Goal: Task Accomplishment & Management: Manage account settings

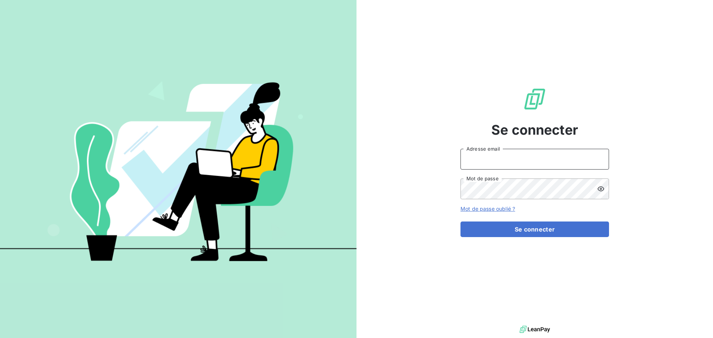
click at [521, 153] on input "Adresse email" at bounding box center [534, 159] width 149 height 21
type input "[EMAIL_ADDRESS][DOMAIN_NAME]"
click at [460, 222] on button "Se connecter" at bounding box center [534, 230] width 149 height 16
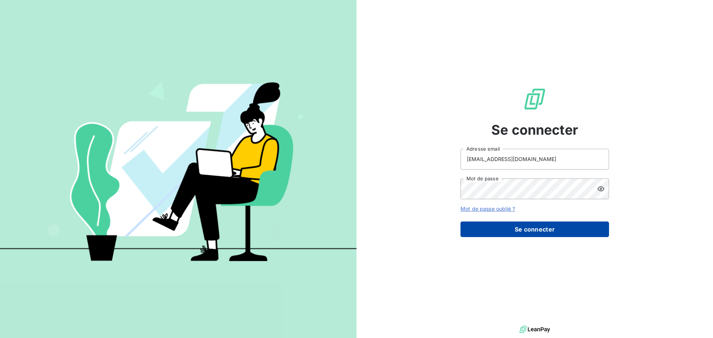
click at [505, 227] on button "Se connecter" at bounding box center [534, 230] width 149 height 16
click at [598, 189] on icon at bounding box center [600, 188] width 7 height 5
click at [560, 234] on button "Se connecter" at bounding box center [534, 230] width 149 height 16
click at [515, 231] on button "Se connecter" at bounding box center [534, 230] width 149 height 16
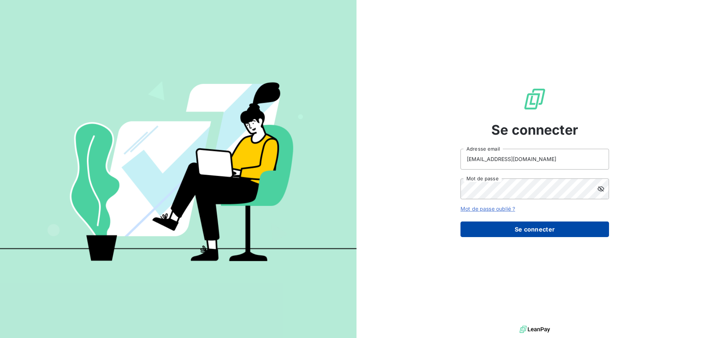
click at [515, 231] on button "Se connecter" at bounding box center [534, 230] width 149 height 16
click at [547, 234] on button "Se connecter" at bounding box center [534, 230] width 149 height 16
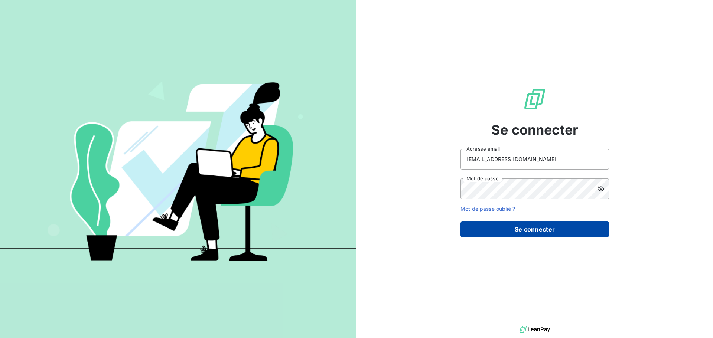
click at [547, 234] on button "Se connecter" at bounding box center [534, 230] width 149 height 16
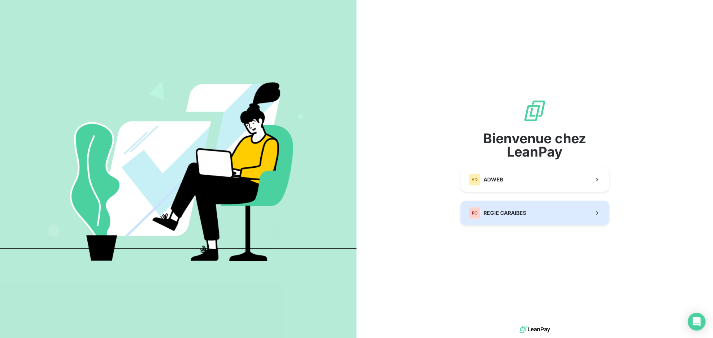
click at [499, 224] on button "RC REGIE CARAIBES" at bounding box center [534, 213] width 149 height 25
